Goal: Information Seeking & Learning: Learn about a topic

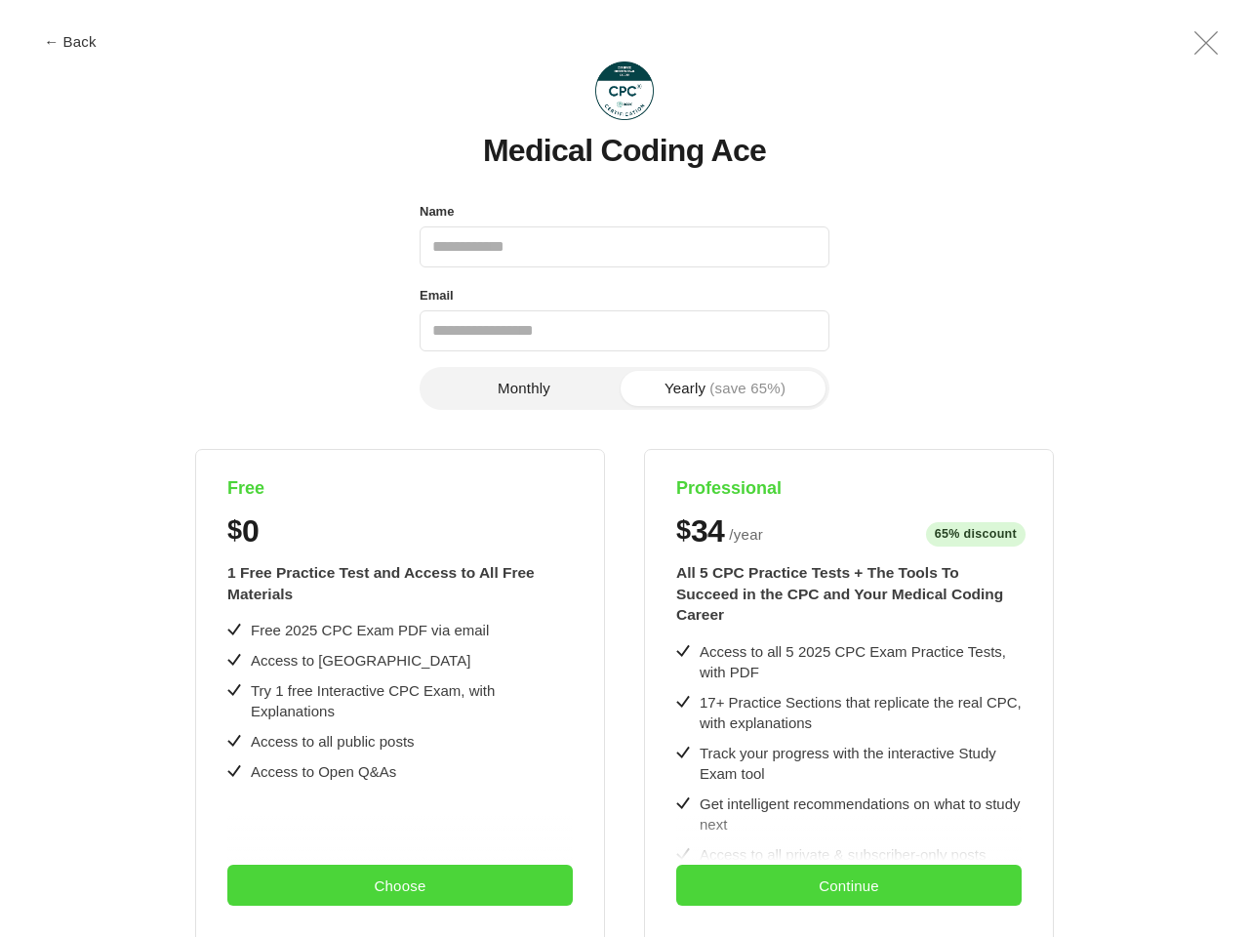
click at [625, 468] on div "Free $ 0 1 Free Practice Test and Access to All Free Materials Free 2025 CPC Ex…" at bounding box center [625, 855] width 1137 height 812
click at [70, 41] on button "← Back" at bounding box center [70, 41] width 78 height 15
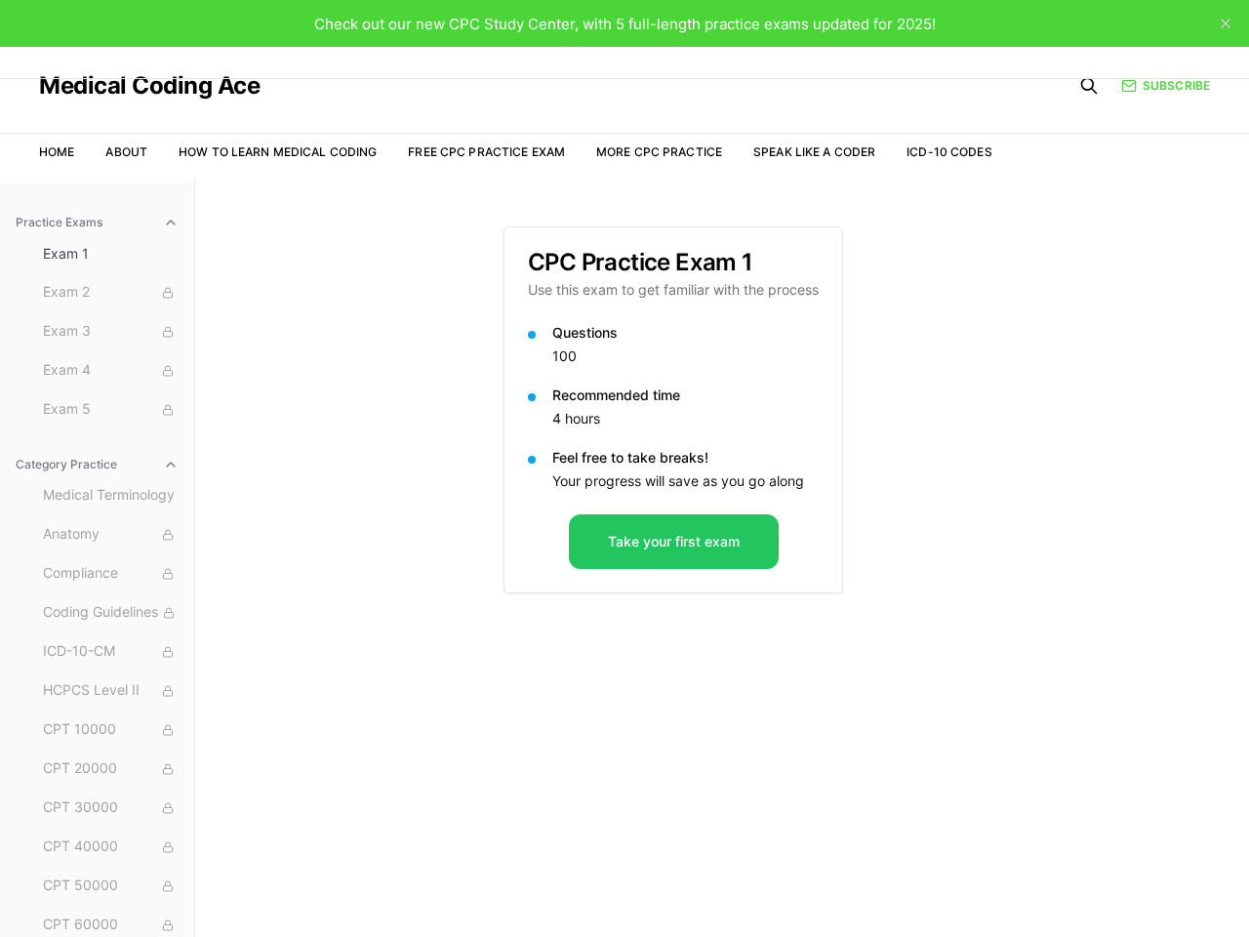
click at [1206, 43] on div "Check out our new CPC Study Center, with 5 full-length practice exams updated f…" at bounding box center [624, 23] width 1249 height 47
click at [528, 388] on div "Recommended time 4 hours" at bounding box center [673, 408] width 291 height 47
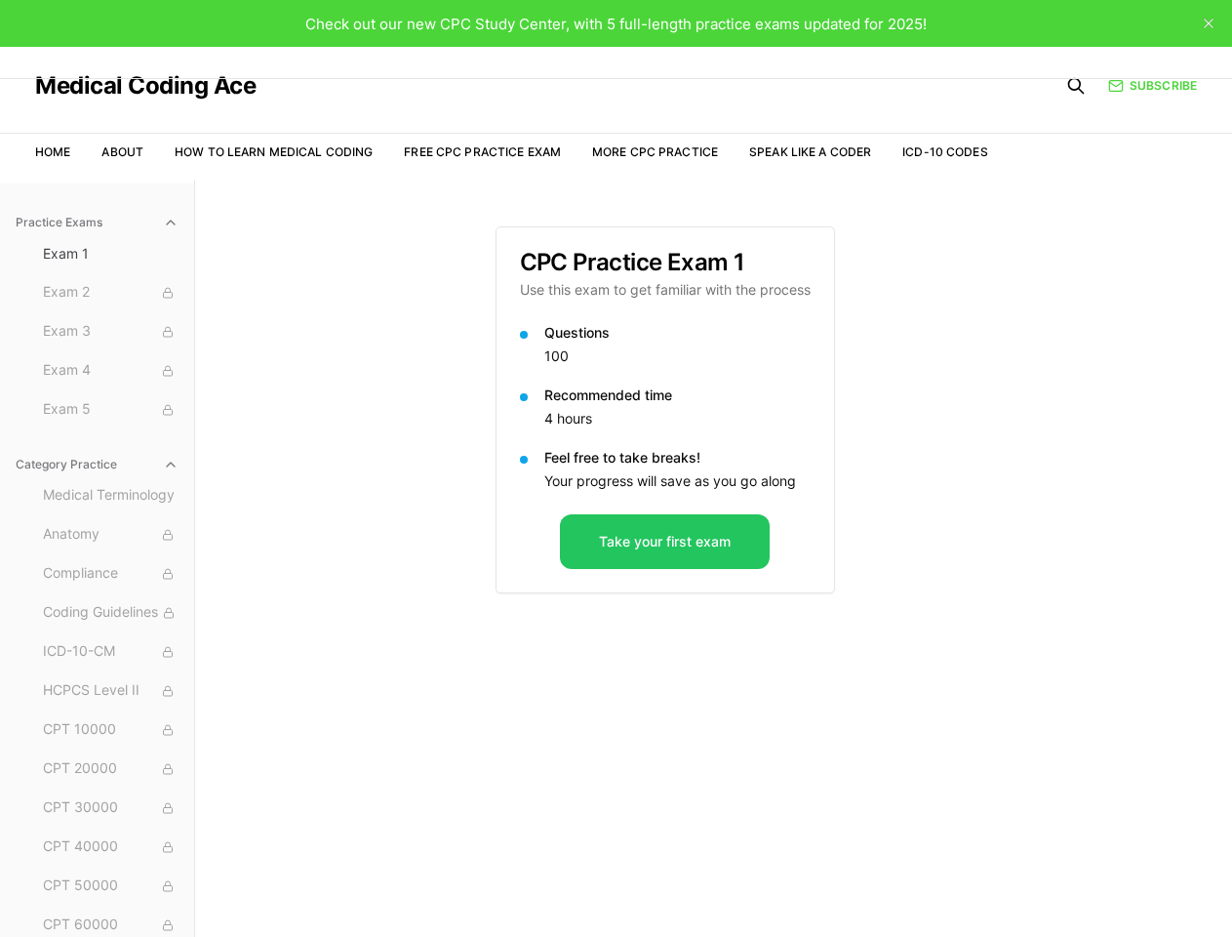
click at [725, 388] on p "Recommended time" at bounding box center [678, 395] width 266 height 20
click at [400, 693] on div "Practice Exams Exam 1 Exam 2 Exam 3 Exam 4 Exam 5 Category Practice Medical Ter…" at bounding box center [616, 648] width 1232 height 937
click at [400, 885] on div "Practice Exams Exam 1 Exam 2 Exam 3 Exam 4 Exam 5 Category Practice Medical Ter…" at bounding box center [616, 648] width 1232 height 937
click at [849, 693] on div "CPC Practice Exam 1 Use this exam to get familiar with the process Questions 10…" at bounding box center [714, 648] width 437 height 937
click at [849, 885] on div "CPC Practice Exam 1 Use this exam to get familiar with the process Questions 10…" at bounding box center [714, 648] width 437 height 937
